Goal: Information Seeking & Learning: Find contact information

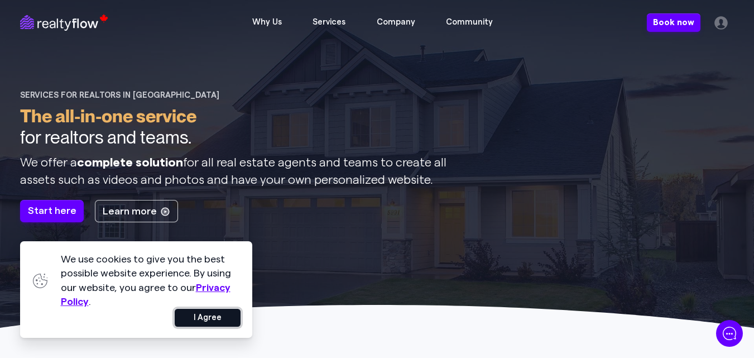
click at [200, 325] on button "I Agree" at bounding box center [208, 318] width 66 height 18
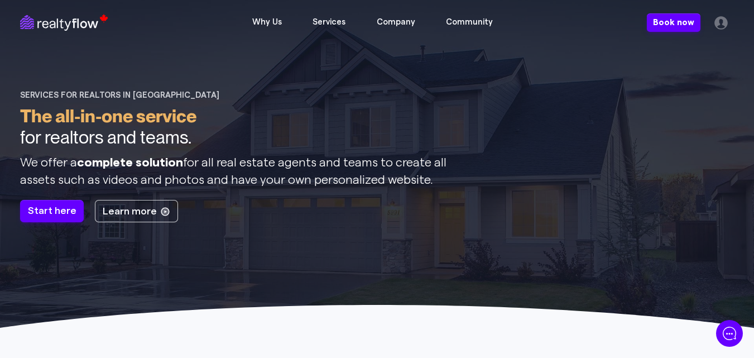
click at [71, 95] on div "Services for realtors in Calgary" at bounding box center [234, 95] width 429 height 10
click at [45, 17] on icon at bounding box center [59, 22] width 78 height 17
click at [267, 119] on h1 "The all-in-one service for realtors and teams." at bounding box center [234, 127] width 429 height 43
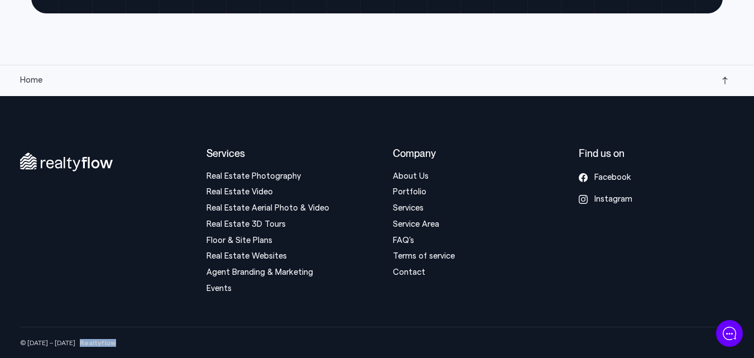
drag, startPoint x: 128, startPoint y: 336, endPoint x: 68, endPoint y: 339, distance: 60.4
click at [68, 339] on div "© 2010 – 2025 Realtyflow" at bounding box center [377, 342] width 714 height 31
copy strong "Realtyflow"
click at [420, 271] on link "Contact" at bounding box center [409, 272] width 32 height 8
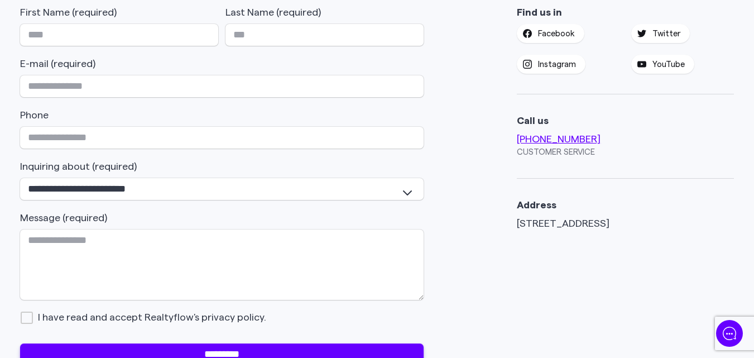
drag, startPoint x: 553, startPoint y: 227, endPoint x: 495, endPoint y: 231, distance: 58.2
click at [495, 231] on div "**********" at bounding box center [377, 201] width 714 height 391
copy address "32 st SW Calgary, AB 2201"
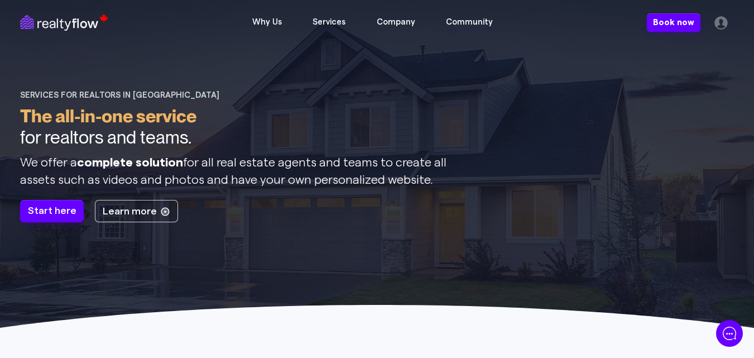
click at [54, 26] on icon at bounding box center [59, 22] width 78 height 17
click at [40, 26] on icon at bounding box center [59, 22] width 78 height 17
click at [55, 25] on icon at bounding box center [67, 24] width 61 height 12
